Goal: Task Accomplishment & Management: Manage account settings

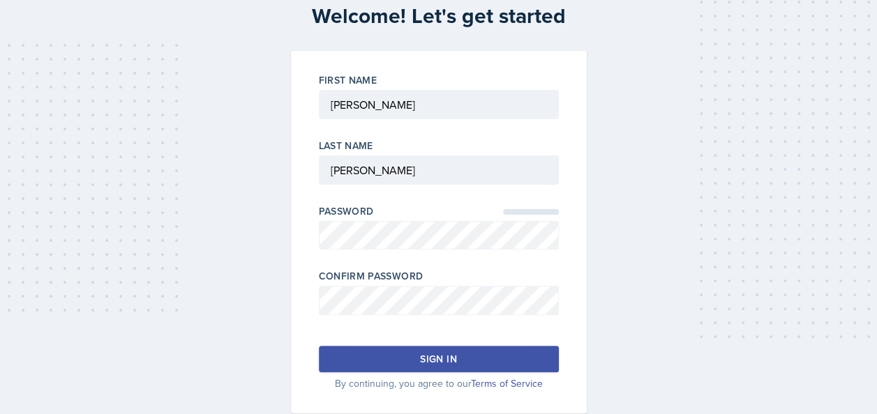
scroll to position [77, 0]
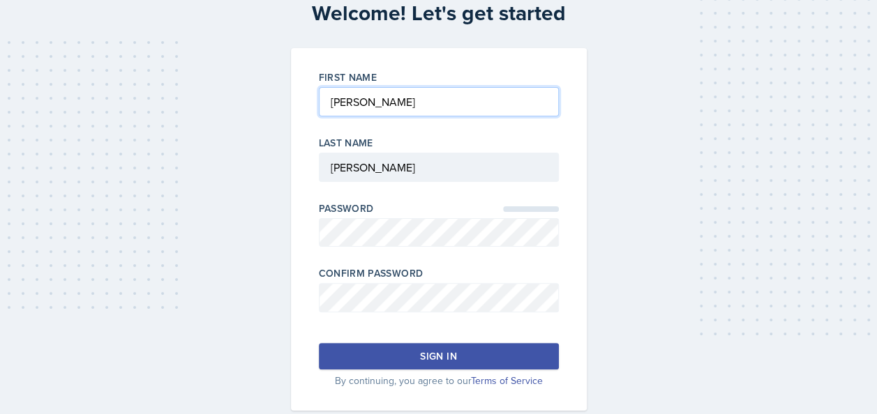
drag, startPoint x: 467, startPoint y: 112, endPoint x: 372, endPoint y: 96, distance: 96.2
click at [372, 96] on input "firstName" at bounding box center [439, 101] width 240 height 29
type input "[PERSON_NAME]"
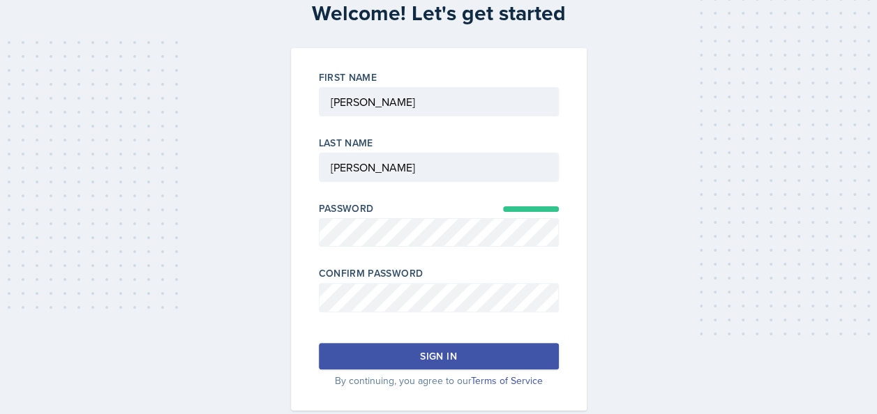
click at [506, 343] on button "Sign in" at bounding box center [439, 356] width 240 height 27
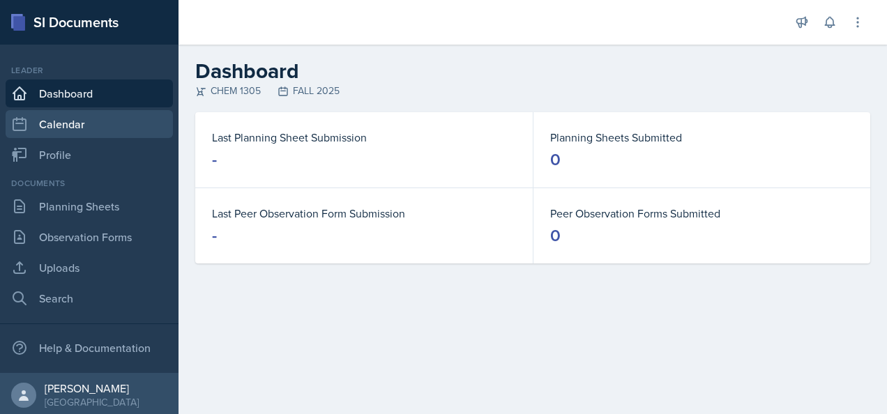
click at [94, 125] on link "Calendar" at bounding box center [89, 124] width 167 height 28
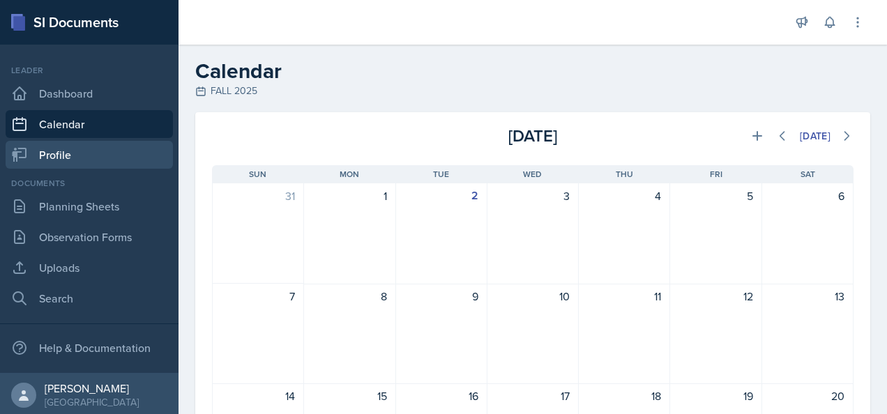
click at [82, 149] on link "Profile" at bounding box center [89, 155] width 167 height 28
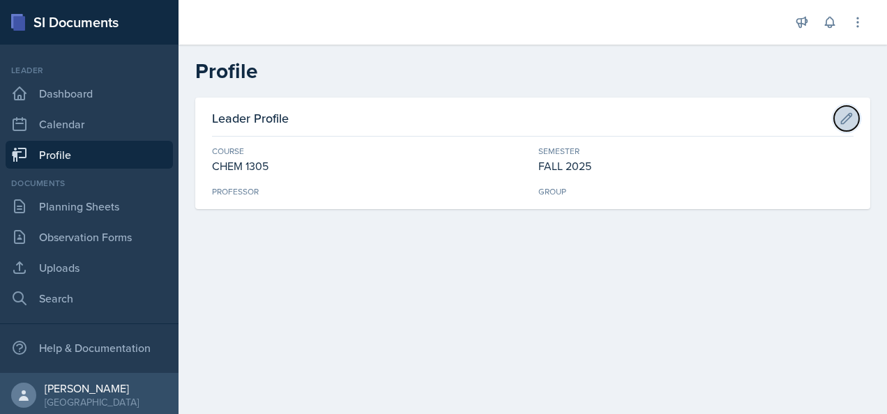
click at [842, 123] on icon at bounding box center [847, 118] width 10 height 10
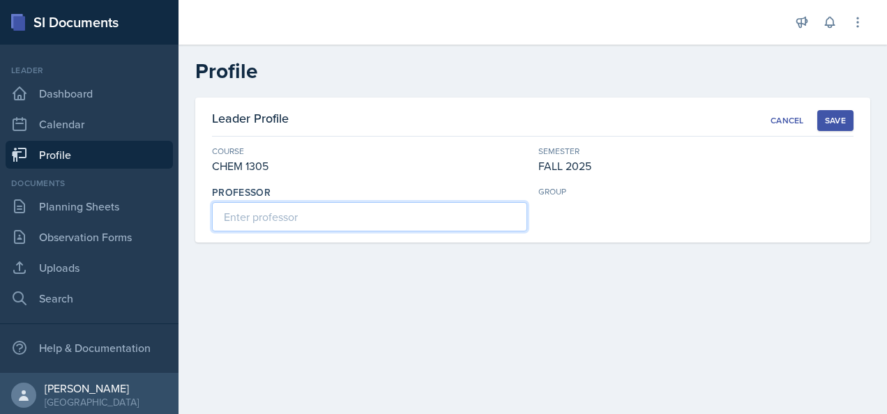
drag, startPoint x: 300, startPoint y: 201, endPoint x: 298, endPoint y: 189, distance: 11.9
click at [298, 190] on div "Professor" at bounding box center [369, 209] width 315 height 46
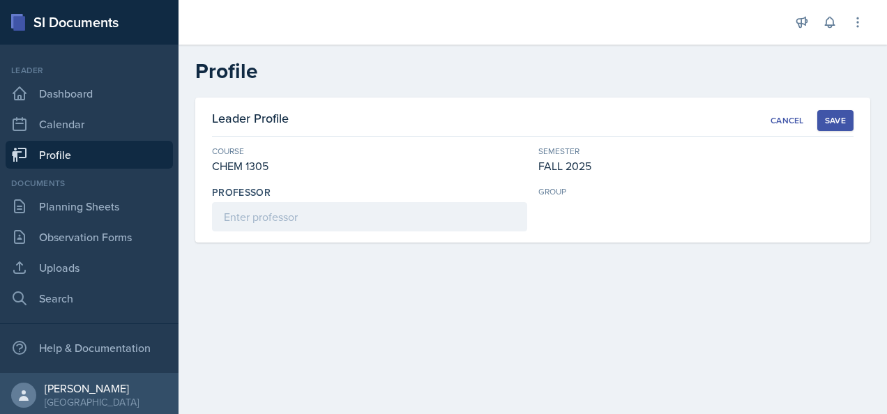
click at [286, 160] on div "CHEM 1305" at bounding box center [369, 166] width 315 height 17
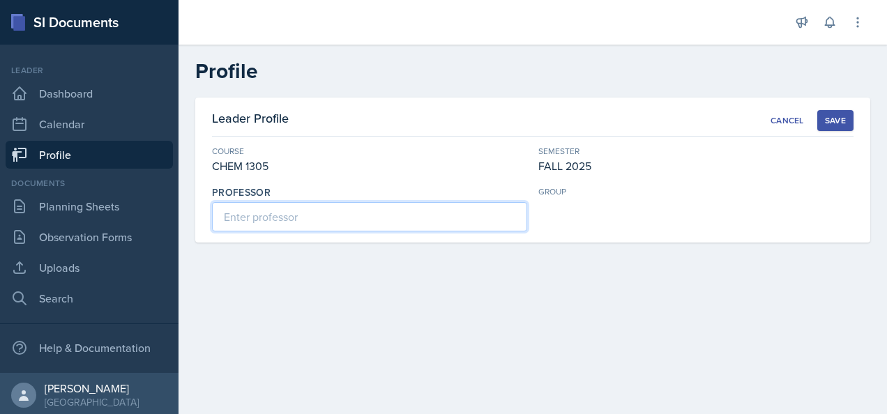
click at [282, 224] on input at bounding box center [369, 216] width 315 height 29
type input "J"
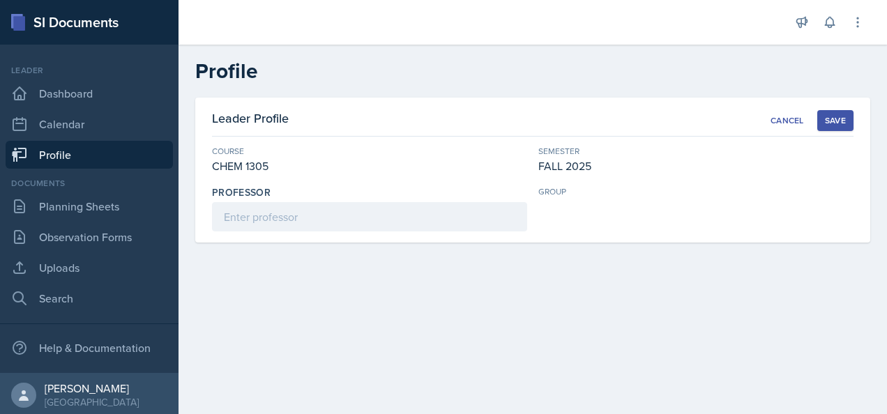
click at [663, 265] on div "Leader Profile Cancel Save Course CHEM 1305 Semester FALL 2025 Professor group" at bounding box center [533, 187] width 709 height 179
click at [789, 122] on div "Cancel" at bounding box center [787, 120] width 33 height 11
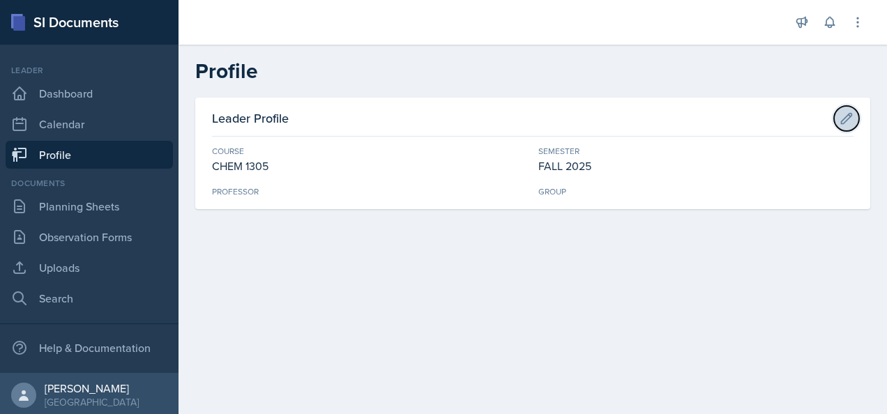
click at [847, 118] on icon at bounding box center [847, 119] width 14 height 14
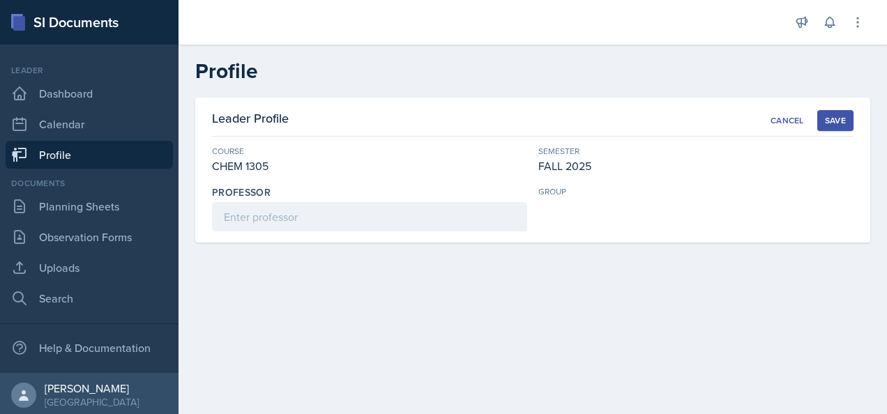
click at [268, 162] on div "CHEM 1305" at bounding box center [369, 166] width 315 height 17
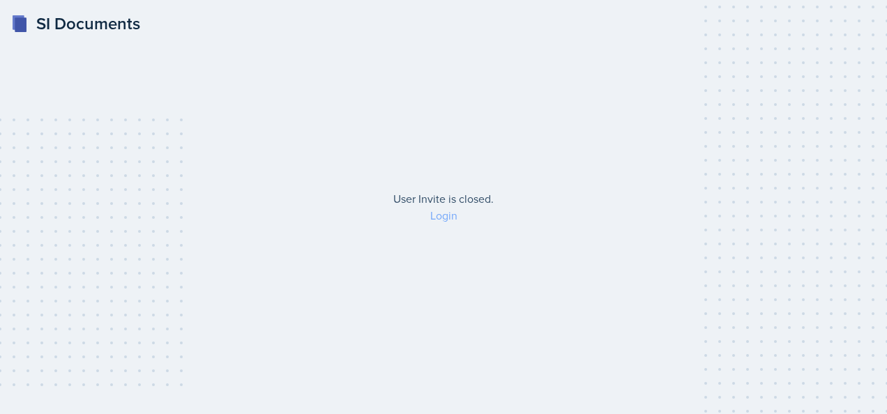
click at [441, 214] on link "Login" at bounding box center [443, 215] width 27 height 15
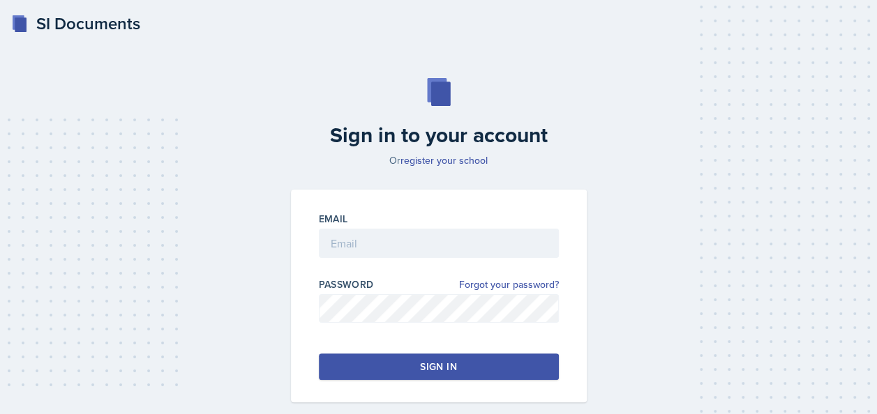
click at [436, 260] on div at bounding box center [439, 265] width 240 height 14
click at [438, 256] on input "email" at bounding box center [439, 243] width 240 height 29
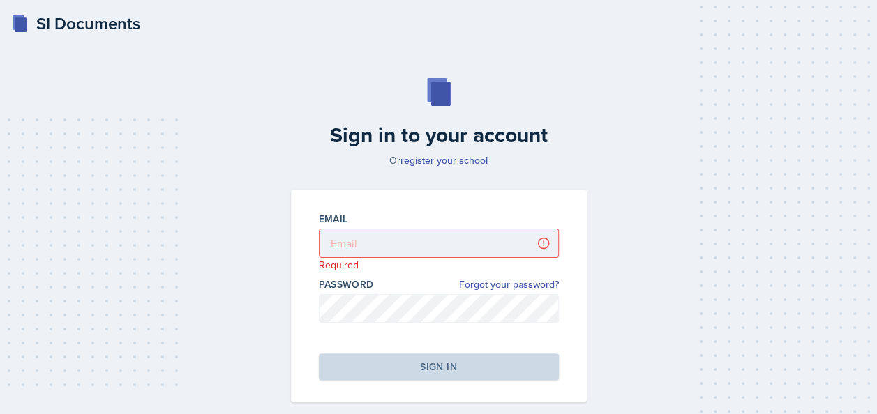
click at [706, 169] on div "Sign in to your account Or register your school Email Required Password Forgot …" at bounding box center [438, 240] width 843 height 414
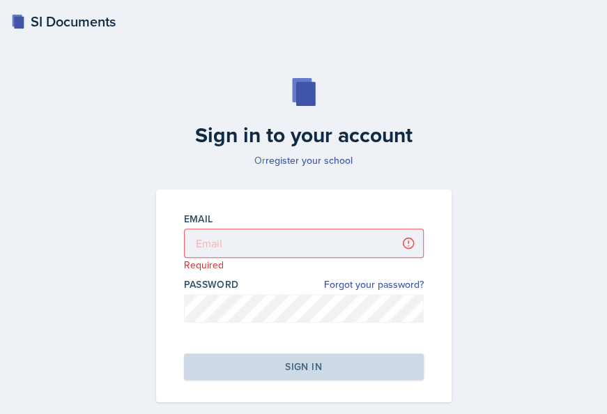
click at [455, 136] on h2 "Sign in to your account" at bounding box center [304, 135] width 312 height 25
